Goal: Task Accomplishment & Management: Manage account settings

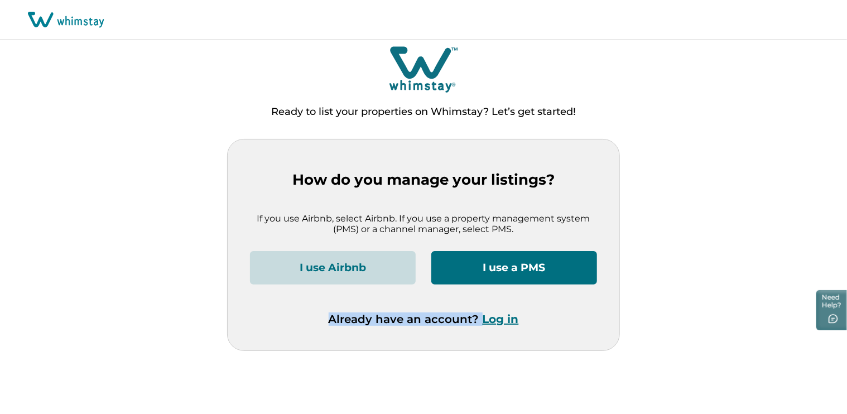
drag, startPoint x: 447, startPoint y: 309, endPoint x: 491, endPoint y: 339, distance: 53.1
click at [491, 339] on div "How do you manage your listings? If you use Airbnb, select Airbnb. If you use a…" at bounding box center [424, 245] width 392 height 211
drag, startPoint x: 491, startPoint y: 339, endPoint x: 499, endPoint y: 327, distance: 14.6
click at [499, 327] on div "Already have an account? Log in" at bounding box center [423, 332] width 347 height 38
click at [494, 323] on button "Log in" at bounding box center [501, 319] width 36 height 13
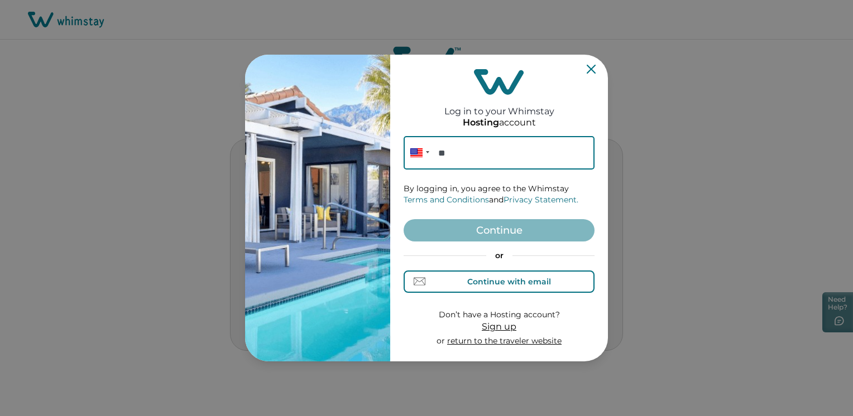
click at [504, 282] on div "Continue with email" at bounding box center [509, 281] width 84 height 9
click at [435, 151] on input at bounding box center [499, 152] width 191 height 33
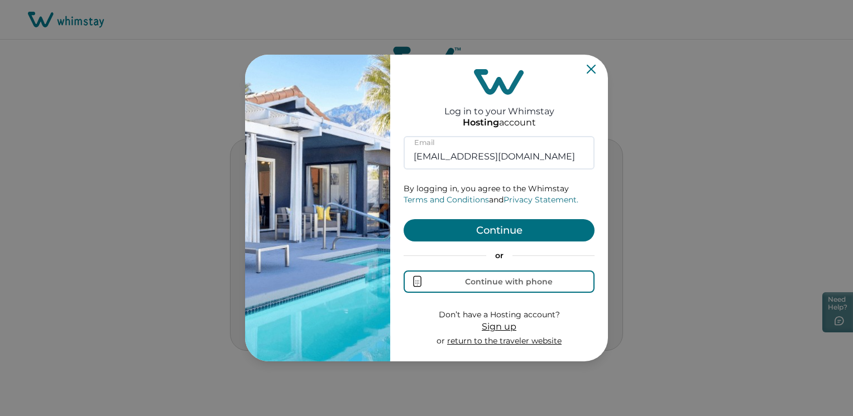
type input "testify1@yopmail.com"
click at [491, 222] on button "Continue" at bounding box center [499, 230] width 191 height 22
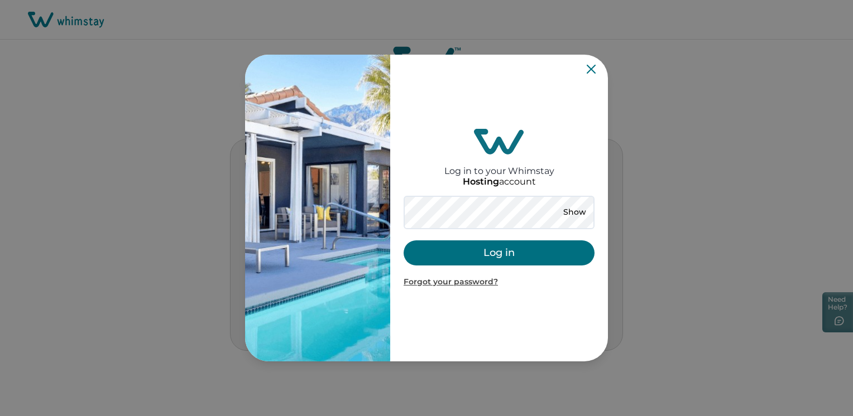
click at [482, 248] on button "Log in" at bounding box center [499, 253] width 191 height 25
